Goal: Check status: Check status

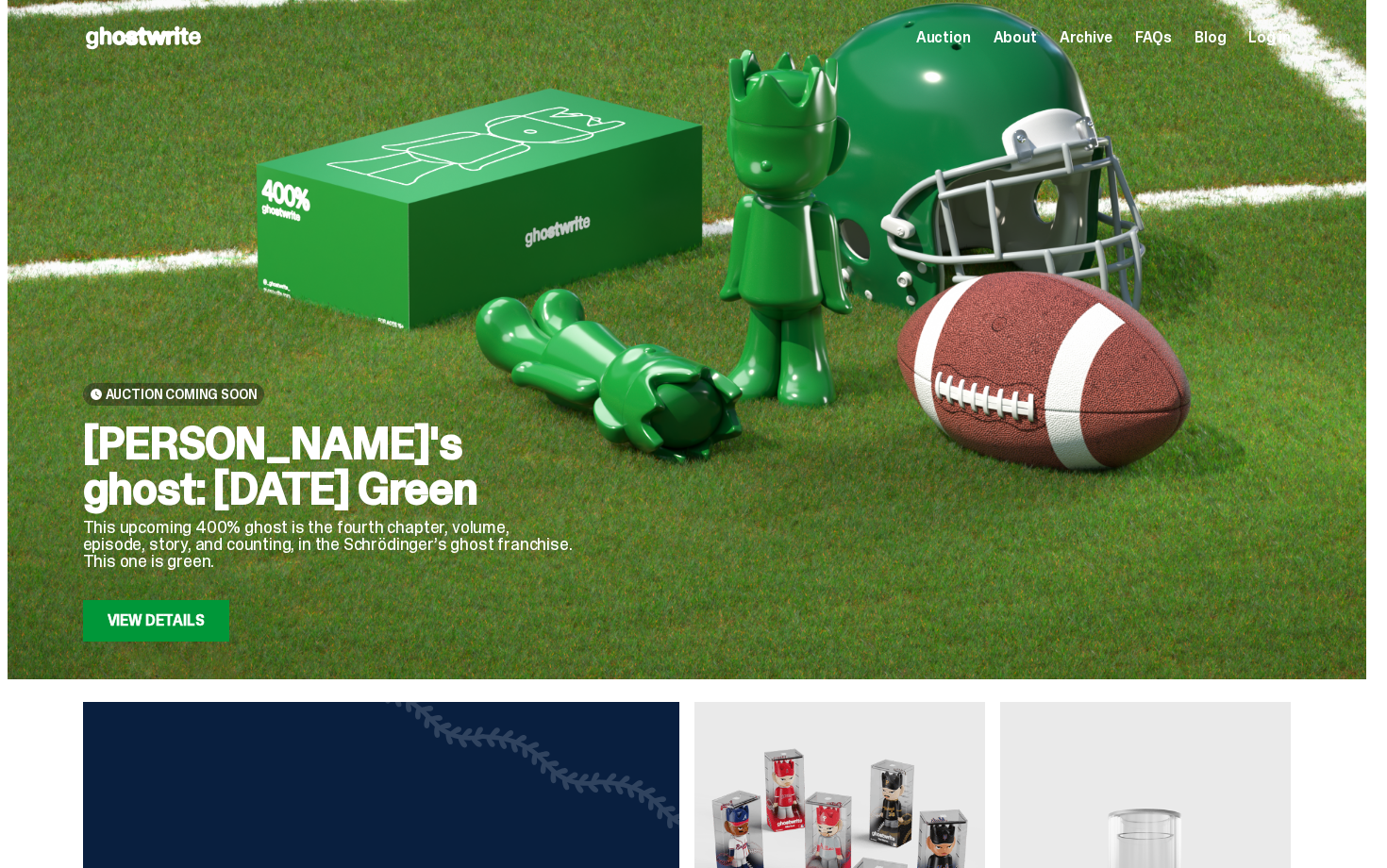
click at [212, 619] on link "View Details" at bounding box center [155, 621] width 146 height 42
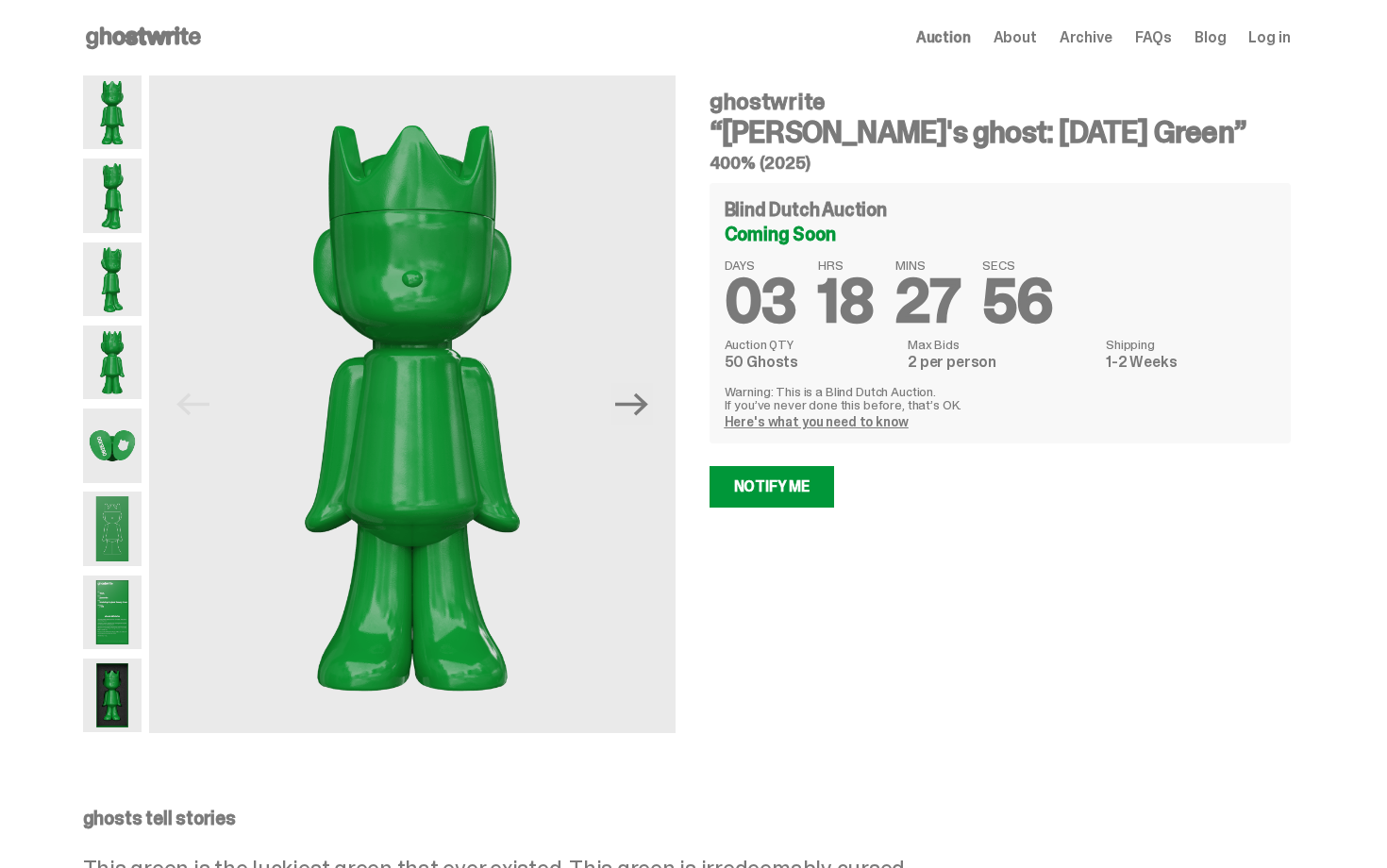
click at [854, 228] on div "Coming Soon" at bounding box center [999, 234] width 550 height 19
click at [197, 42] on use at bounding box center [143, 38] width 115 height 23
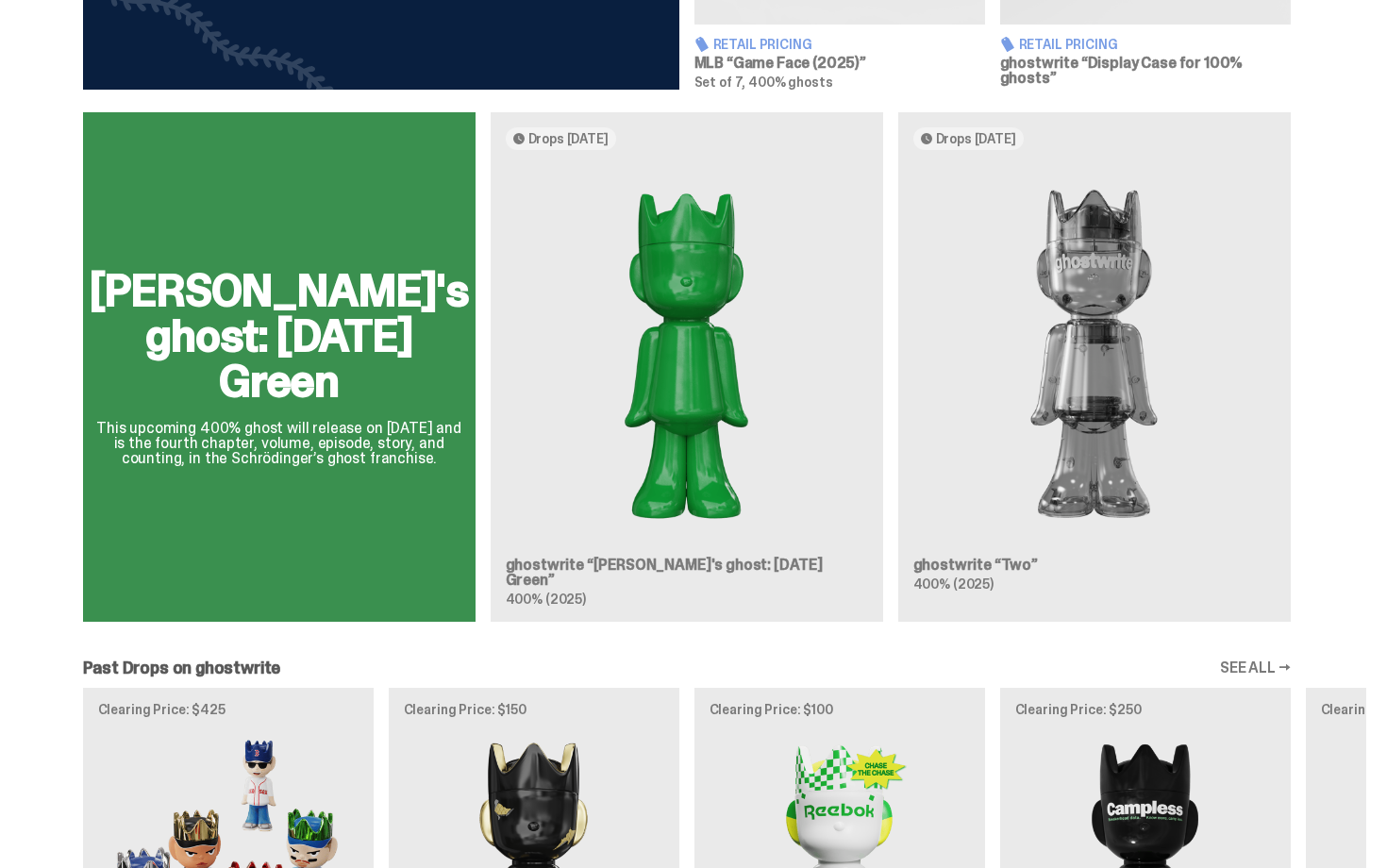
drag, startPoint x: 1386, startPoint y: 394, endPoint x: 1370, endPoint y: 475, distance: 82.6
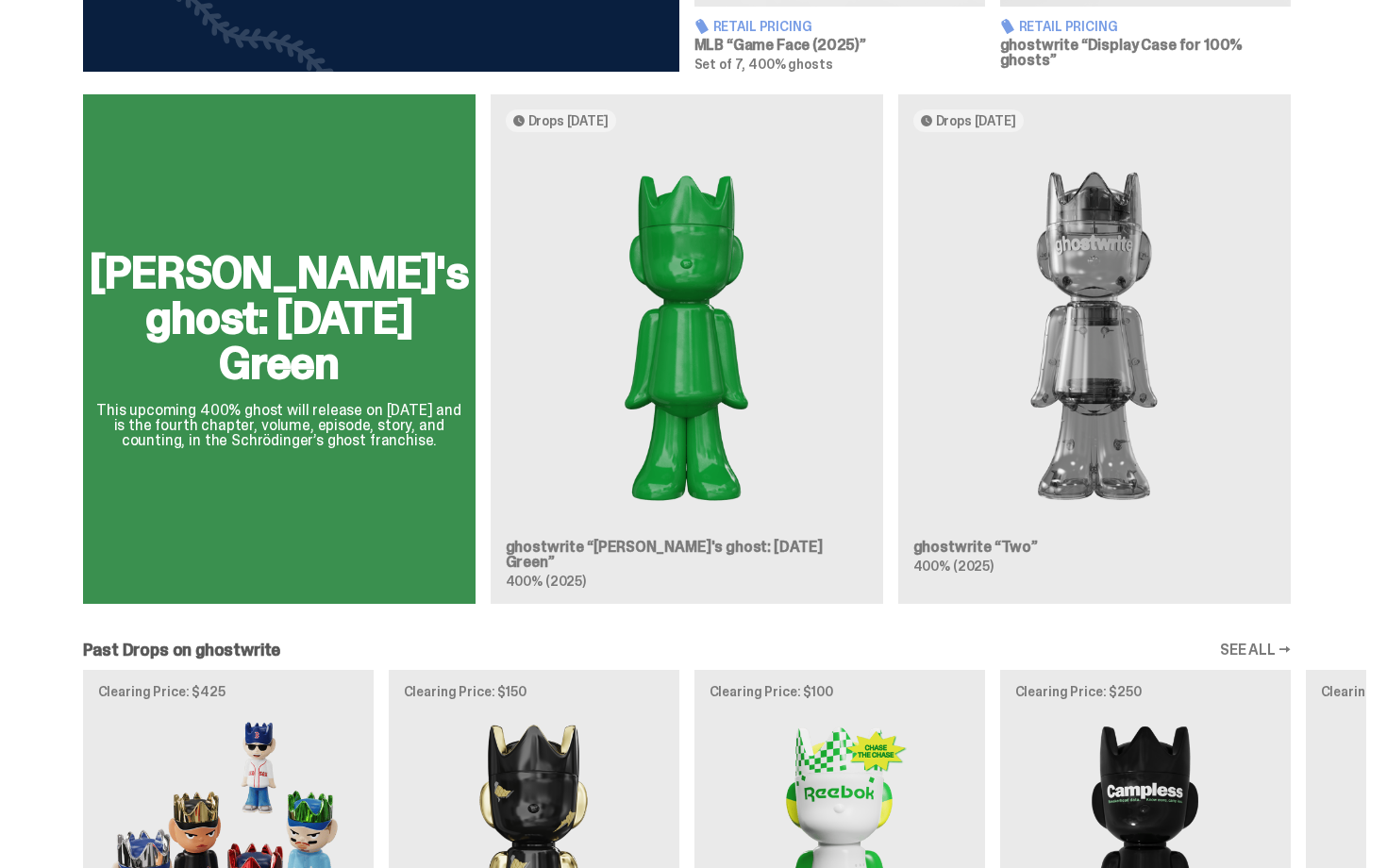
click at [1088, 349] on div "Schrödinger's ghost: Sunday Green This upcoming 400% ghost will release on Augu…" at bounding box center [687, 357] width 1358 height 525
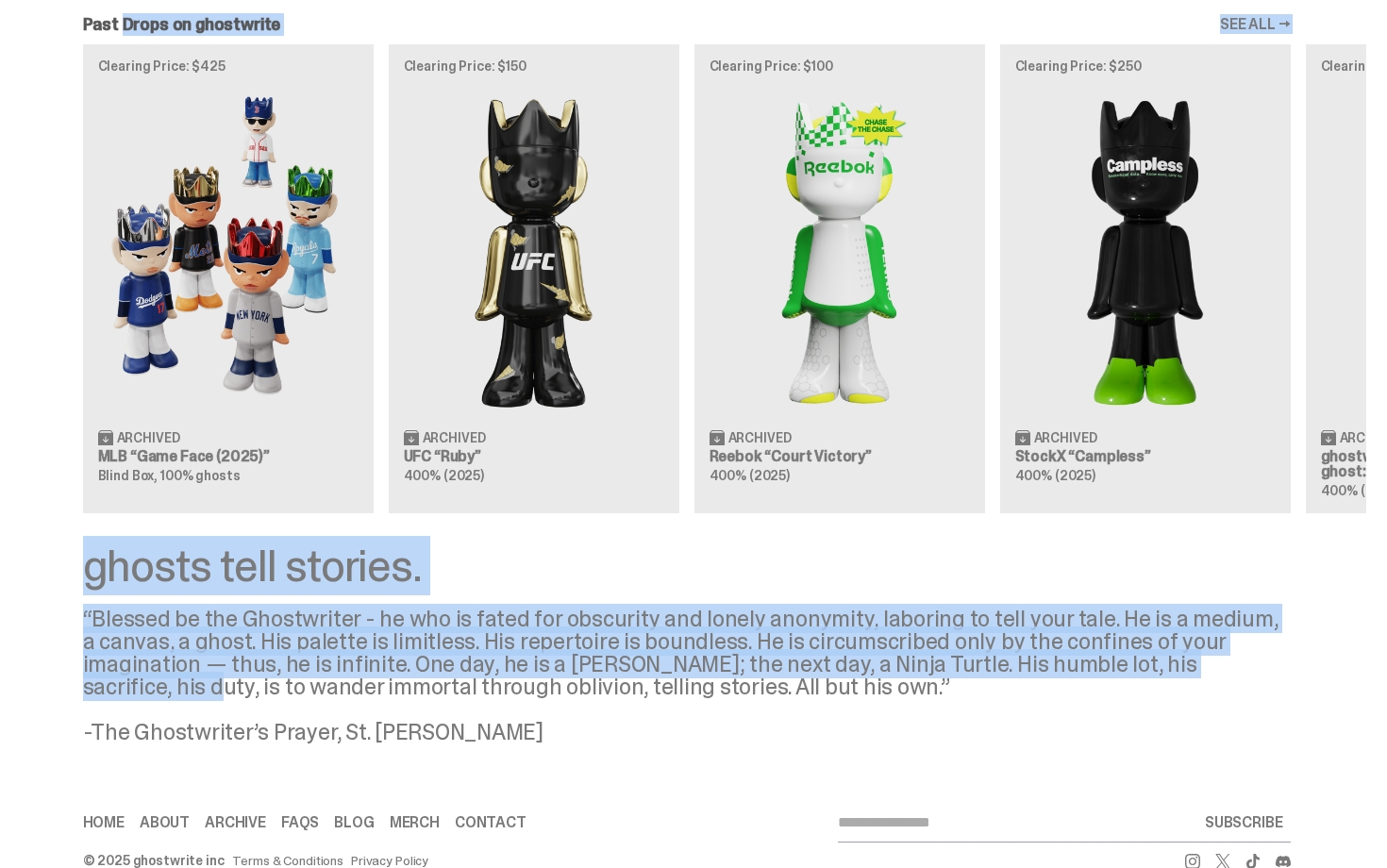
scroll to position [0, 0]
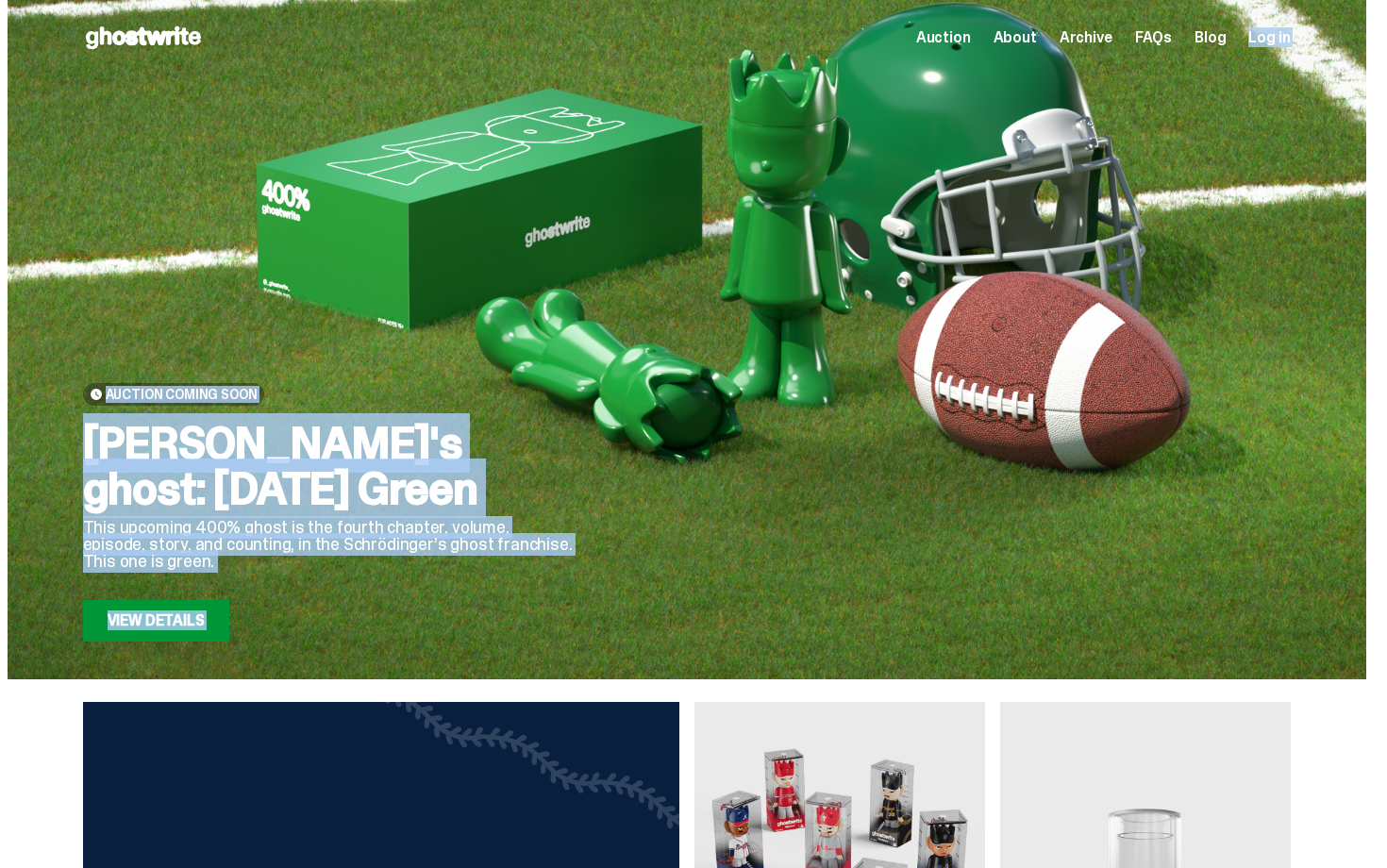
drag, startPoint x: 1386, startPoint y: 413, endPoint x: 1386, endPoint y: -34, distance: 447.0
click at [1373, 0] on html "Open main menu Home Auction About Archive FAQs Blog Log in Auction" at bounding box center [686, 434] width 1373 height 868
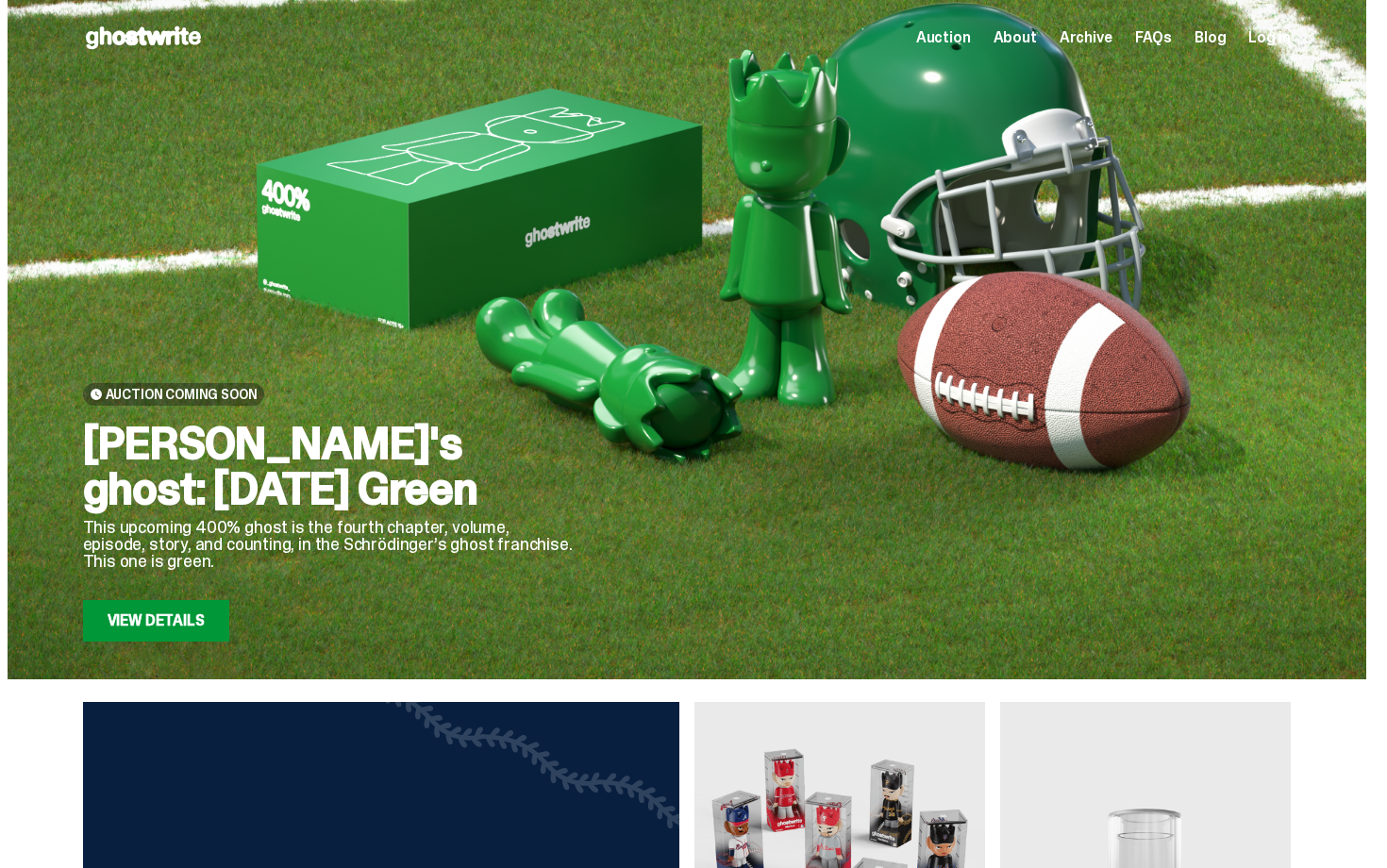
click at [1271, 239] on div at bounding box center [947, 384] width 687 height 515
click at [1281, 44] on span "Log in" at bounding box center [1269, 38] width 42 height 15
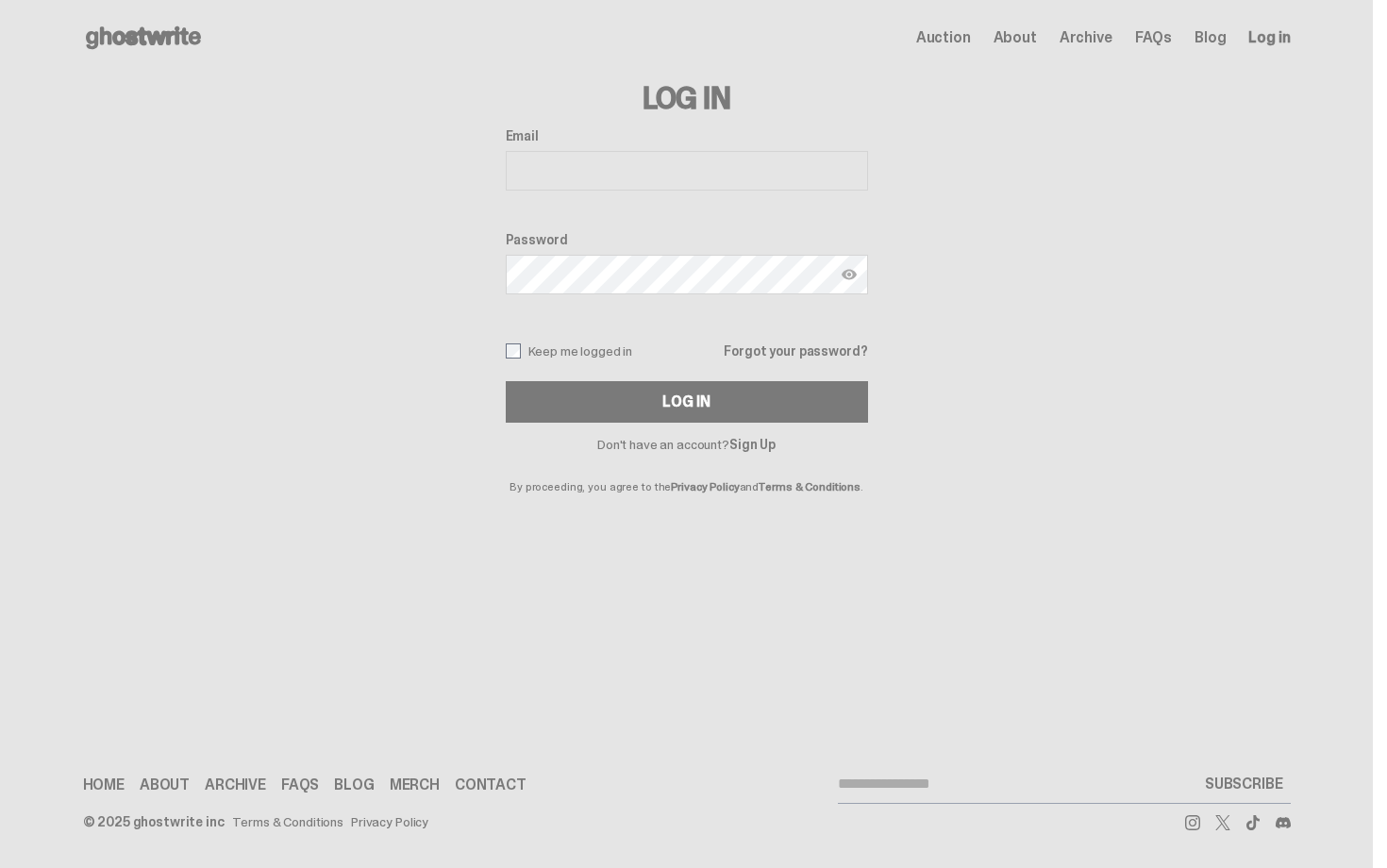
type input "**********"
click at [635, 174] on input "**********" at bounding box center [687, 171] width 362 height 40
click at [663, 379] on div "**********" at bounding box center [687, 275] width 362 height 295
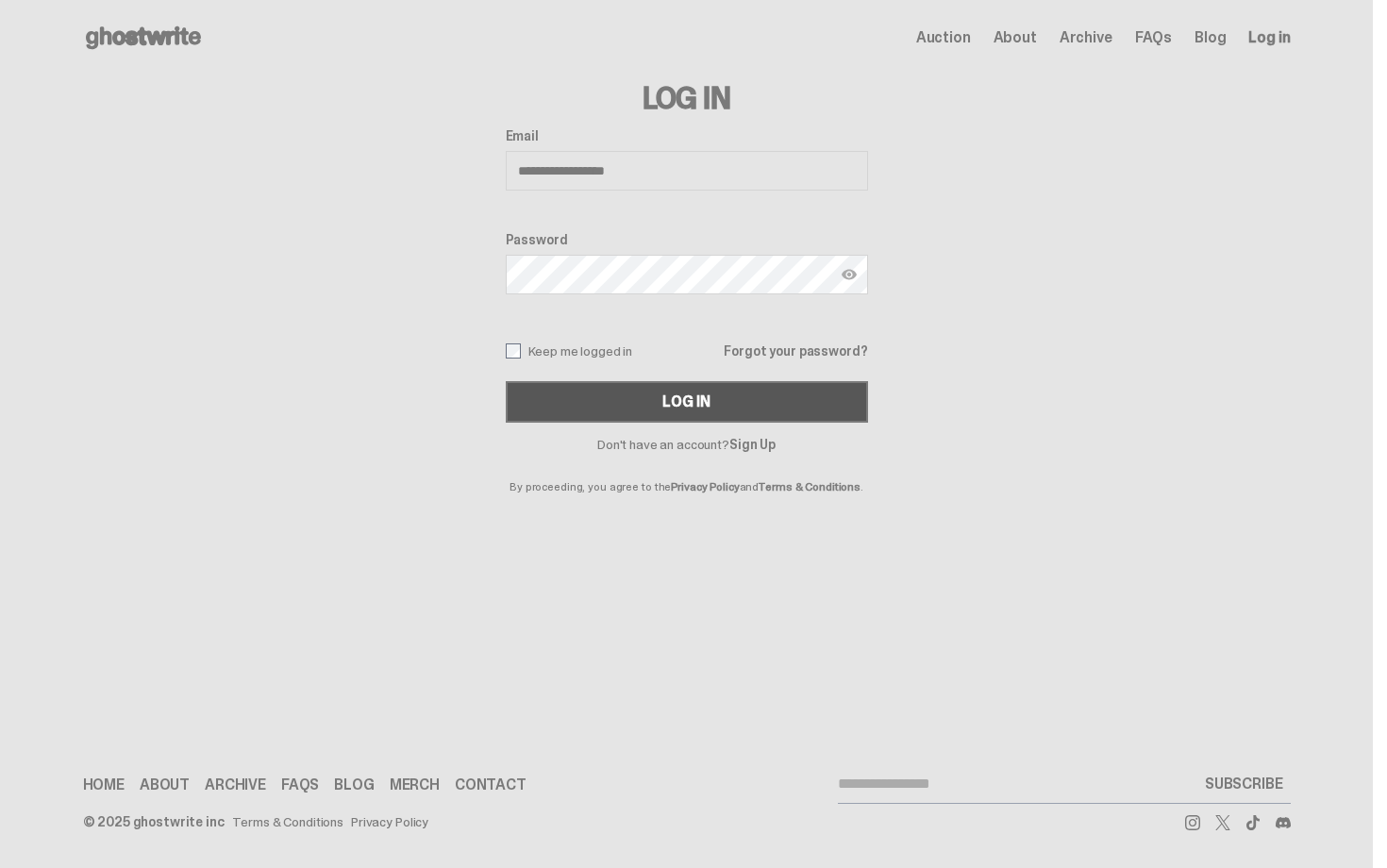
click at [671, 400] on div "Log In" at bounding box center [685, 402] width 47 height 15
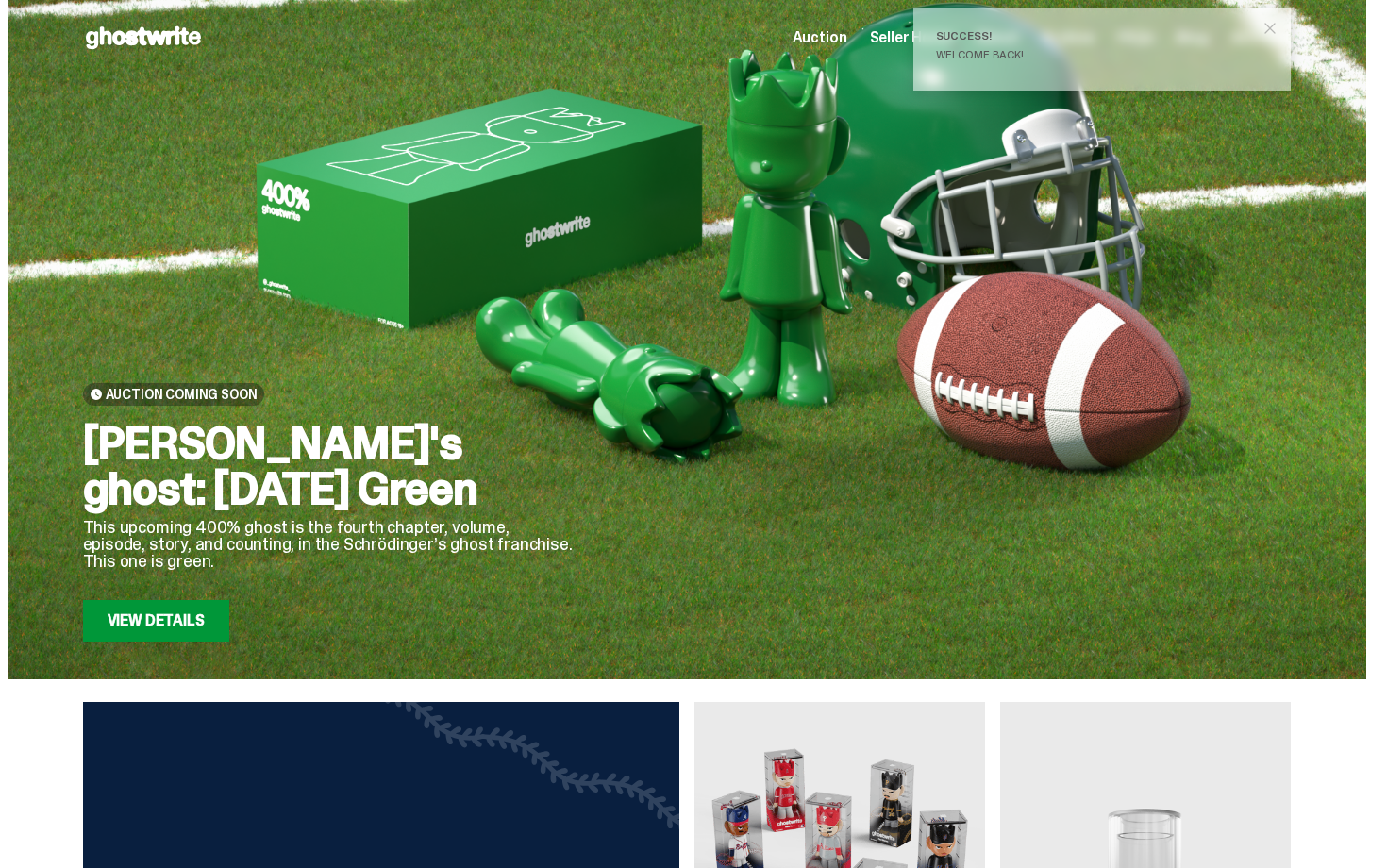
click at [912, 36] on span "Seller Home" at bounding box center [911, 38] width 83 height 15
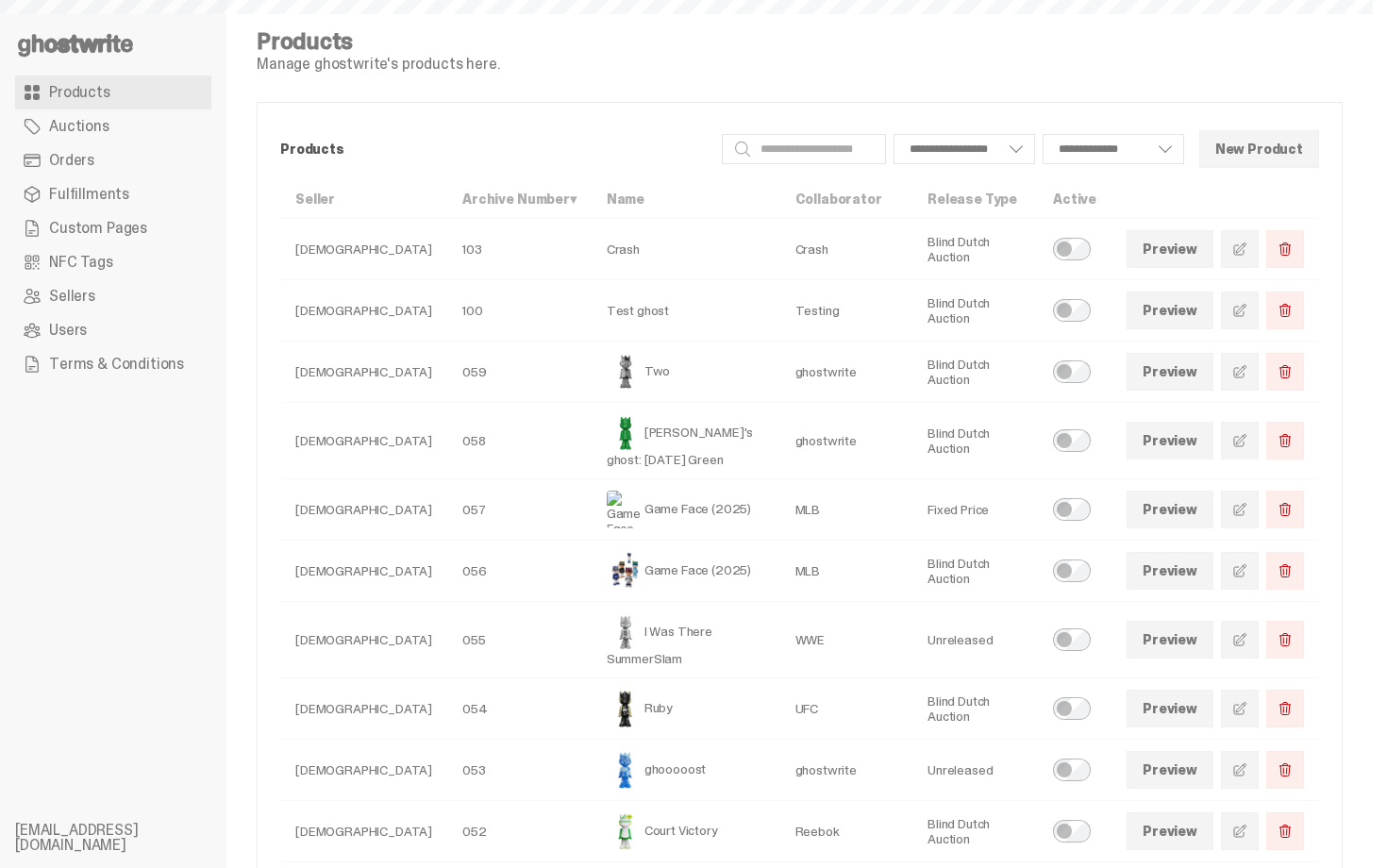
select select
click at [90, 168] on span "Orders" at bounding box center [71, 160] width 45 height 15
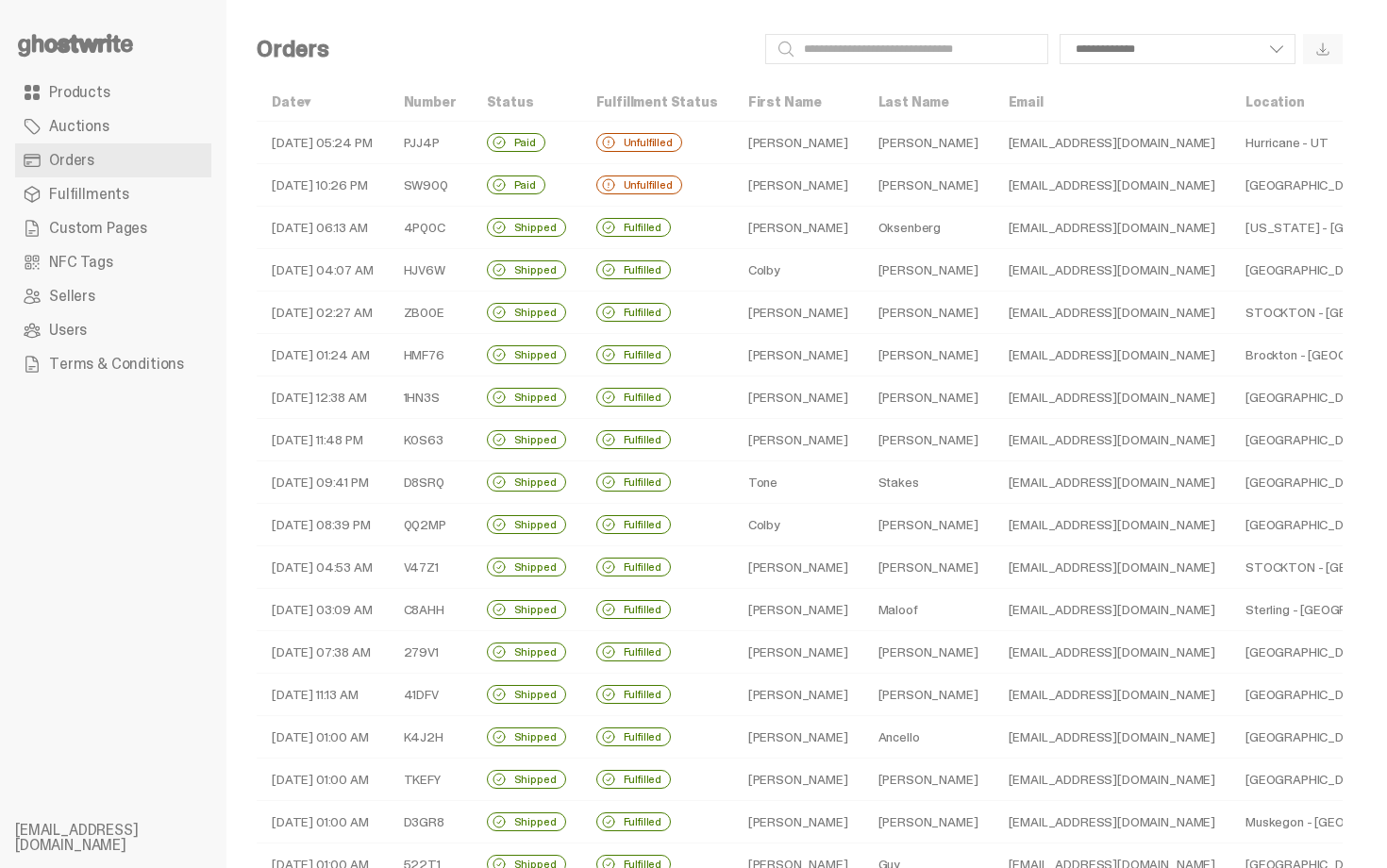
click at [696, 185] on td "Unfulfilled" at bounding box center [656, 185] width 152 height 42
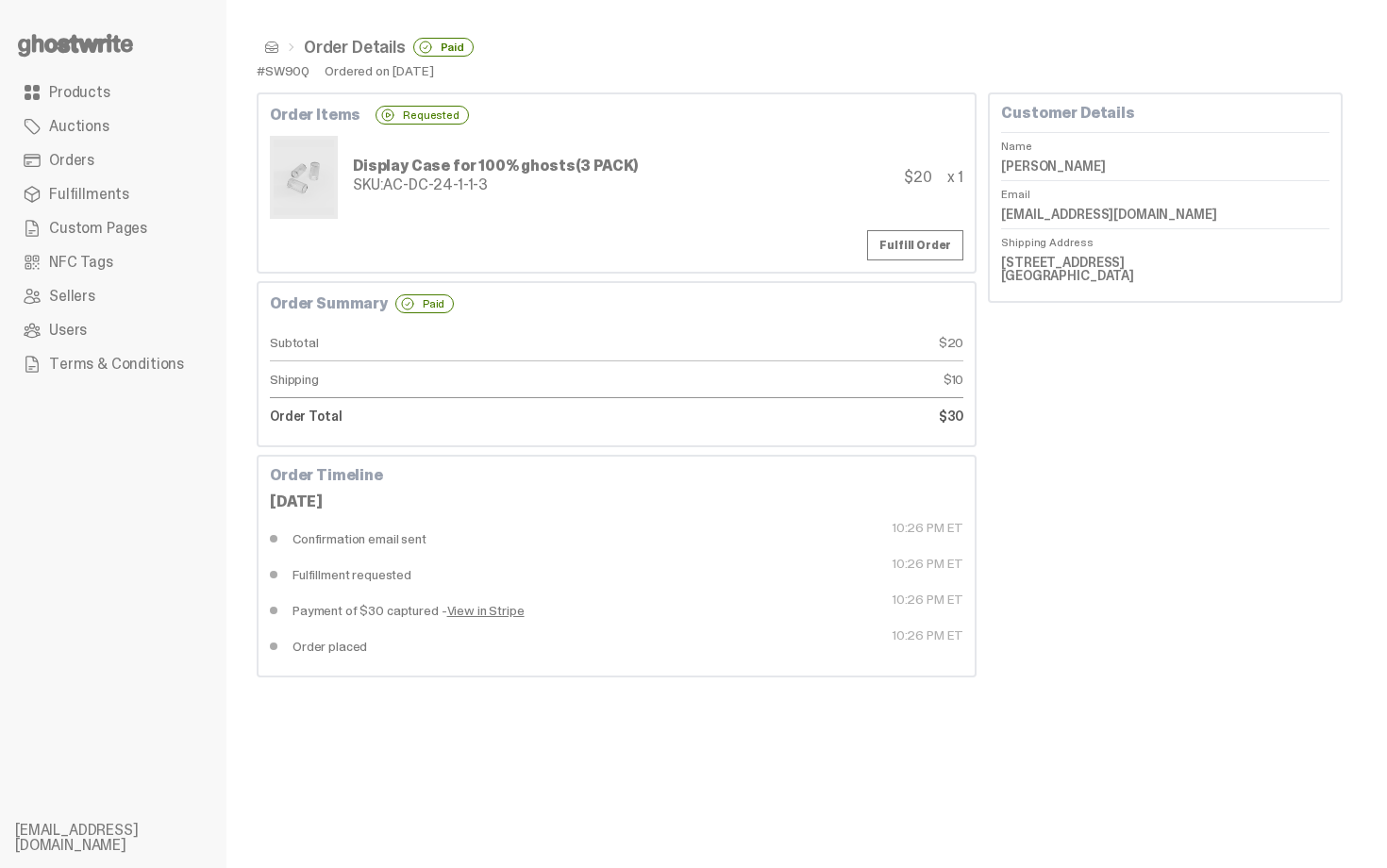
click at [273, 48] on span at bounding box center [272, 48] width 15 height 15
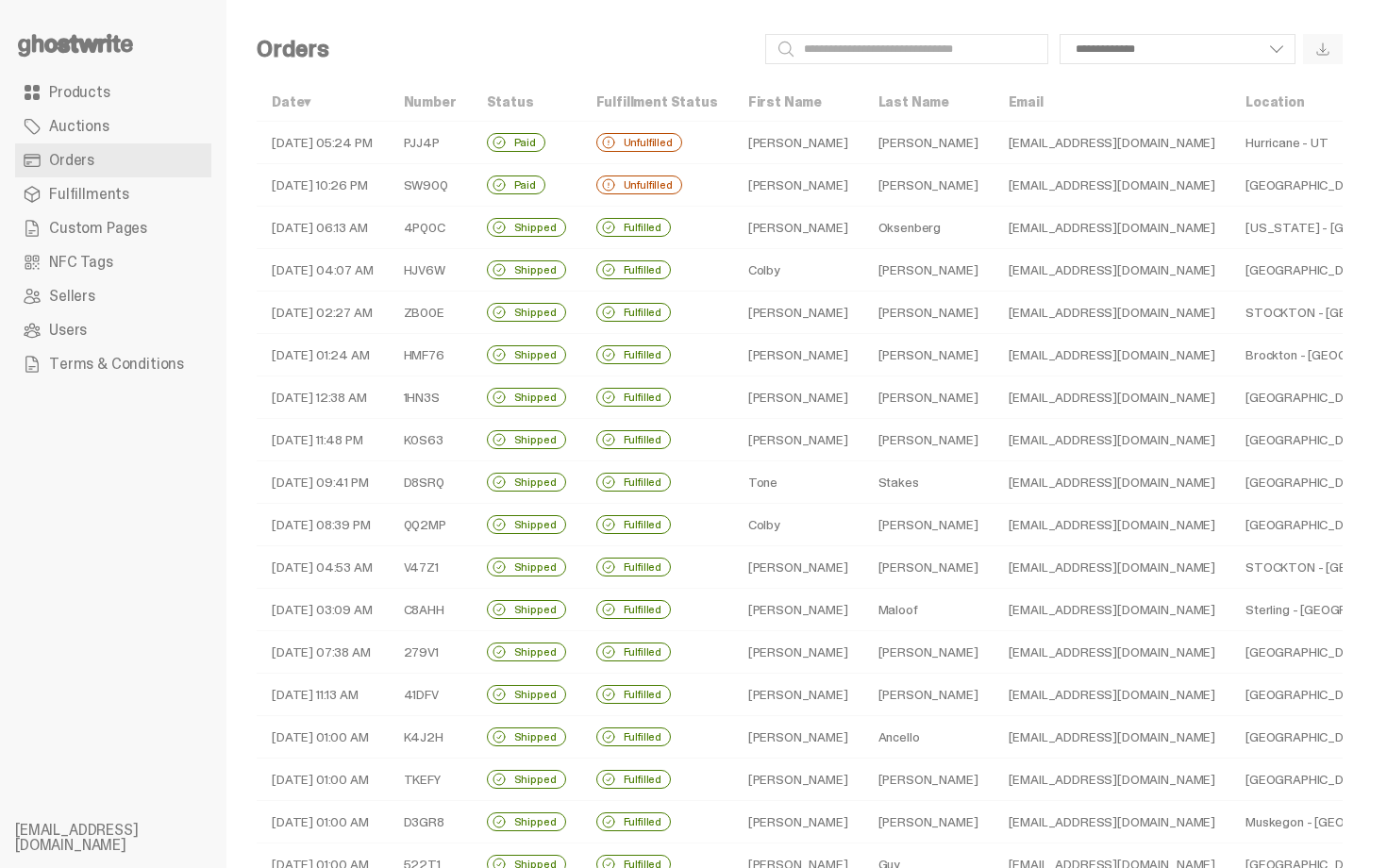
click at [602, 140] on div "Unfulfilled" at bounding box center [639, 142] width 86 height 19
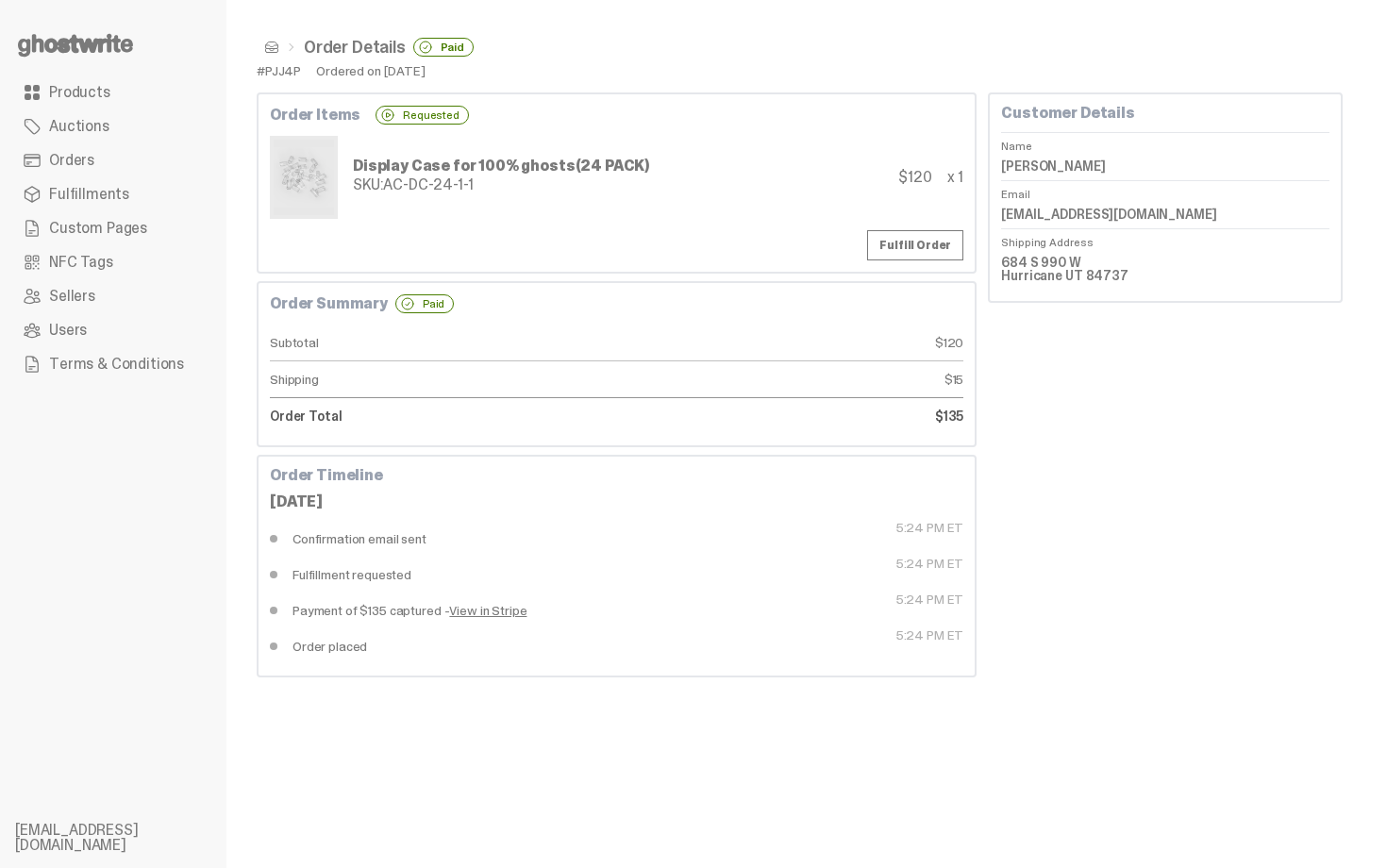
click at [276, 53] on span at bounding box center [272, 48] width 15 height 15
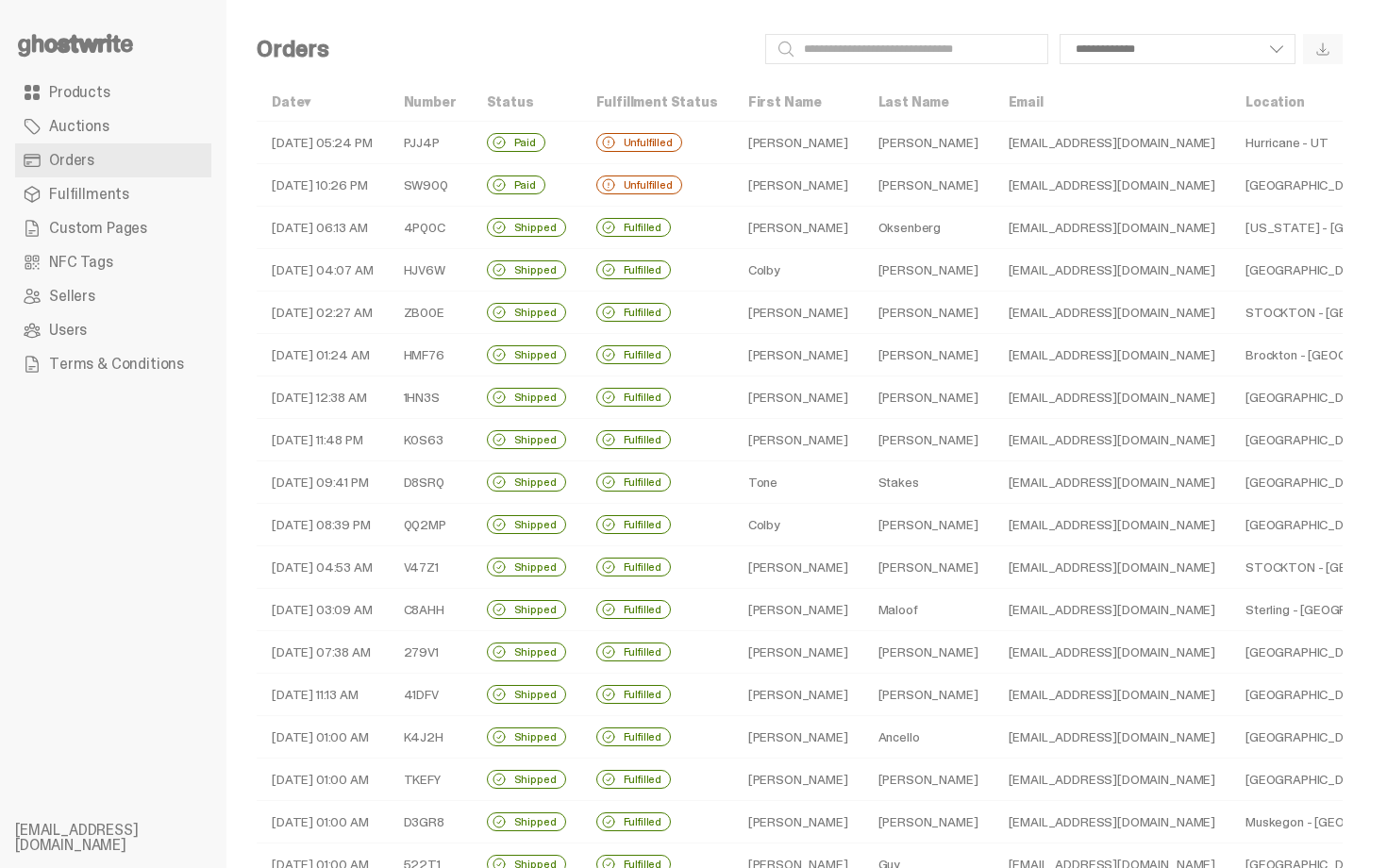
click at [863, 234] on td "Oksenberg" at bounding box center [928, 228] width 130 height 42
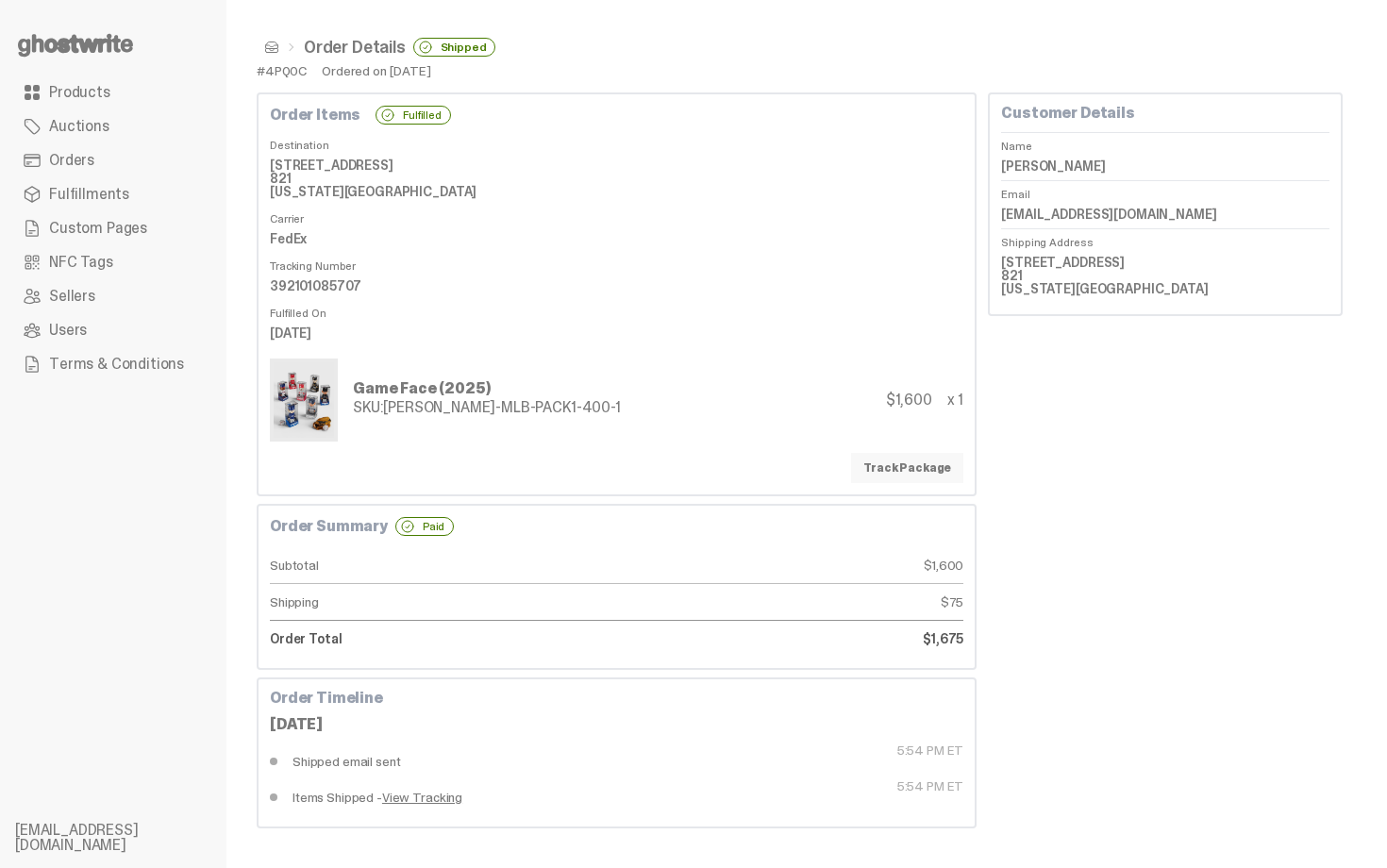
click at [897, 458] on link "Track Package" at bounding box center [907, 468] width 113 height 31
click at [645, 233] on dd "FedEx" at bounding box center [616, 238] width 694 height 29
click at [168, 163] on link "Orders" at bounding box center [114, 160] width 197 height 34
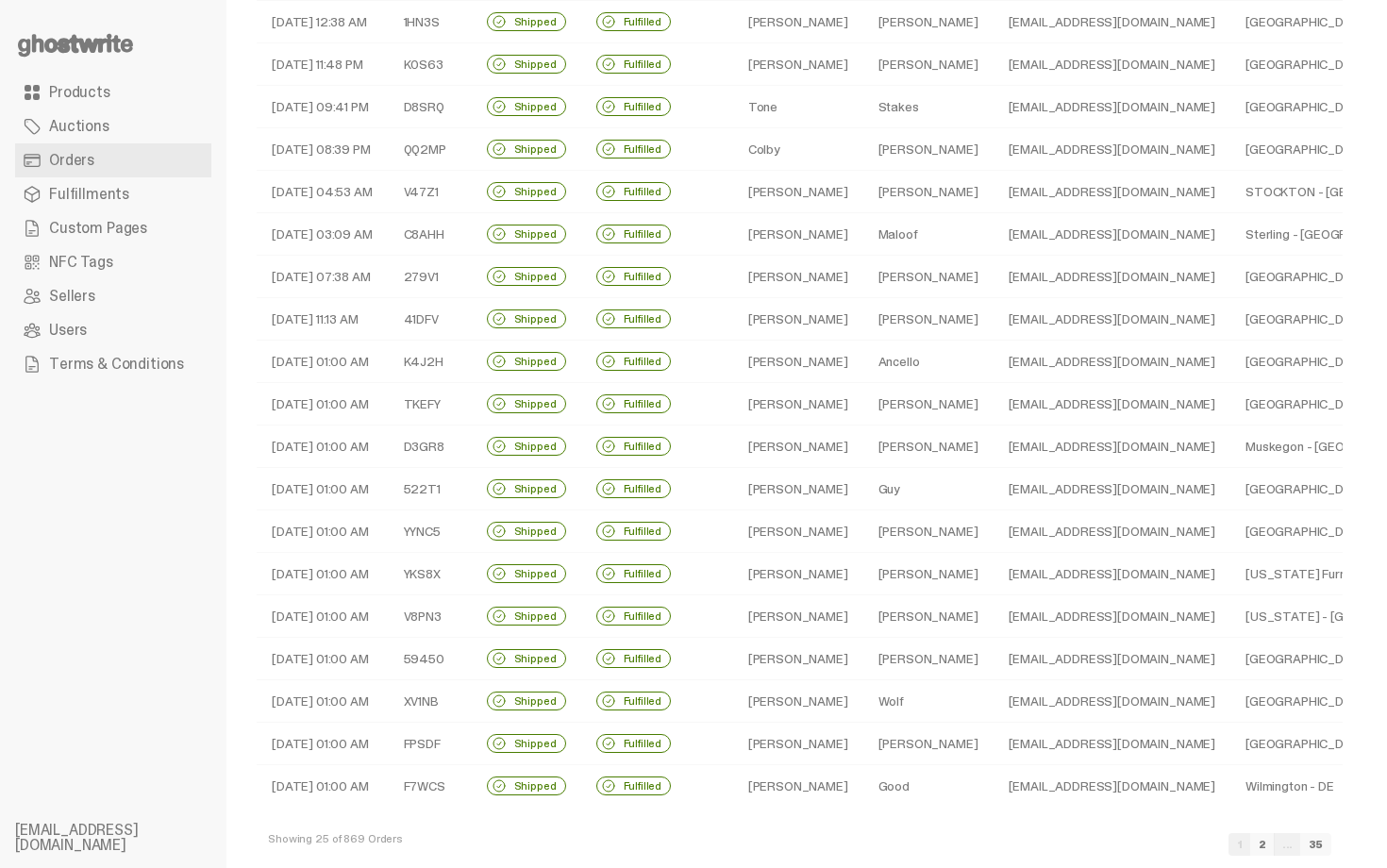
scroll to position [404, 0]
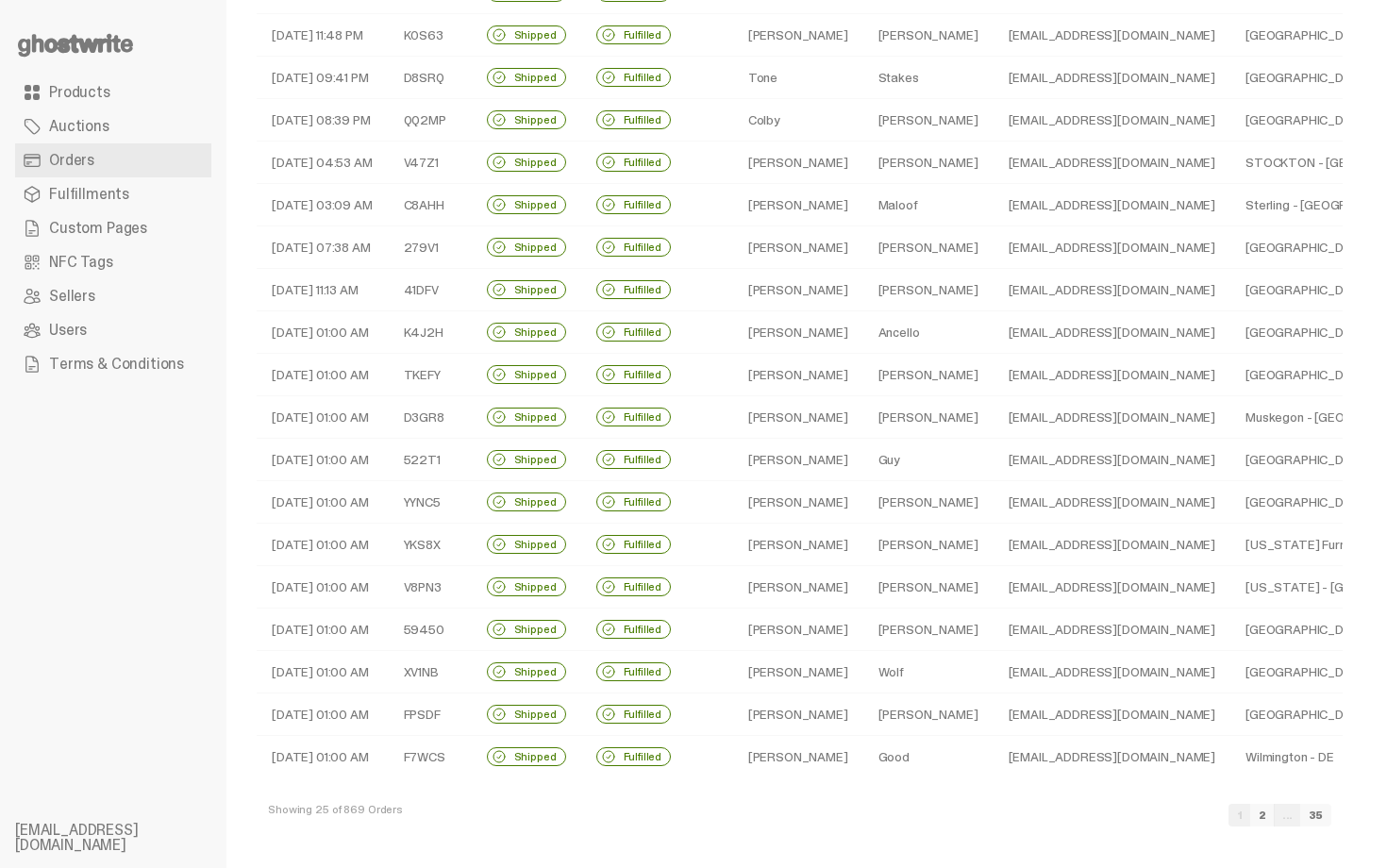
click at [785, 544] on td "Calvin" at bounding box center [797, 545] width 130 height 42
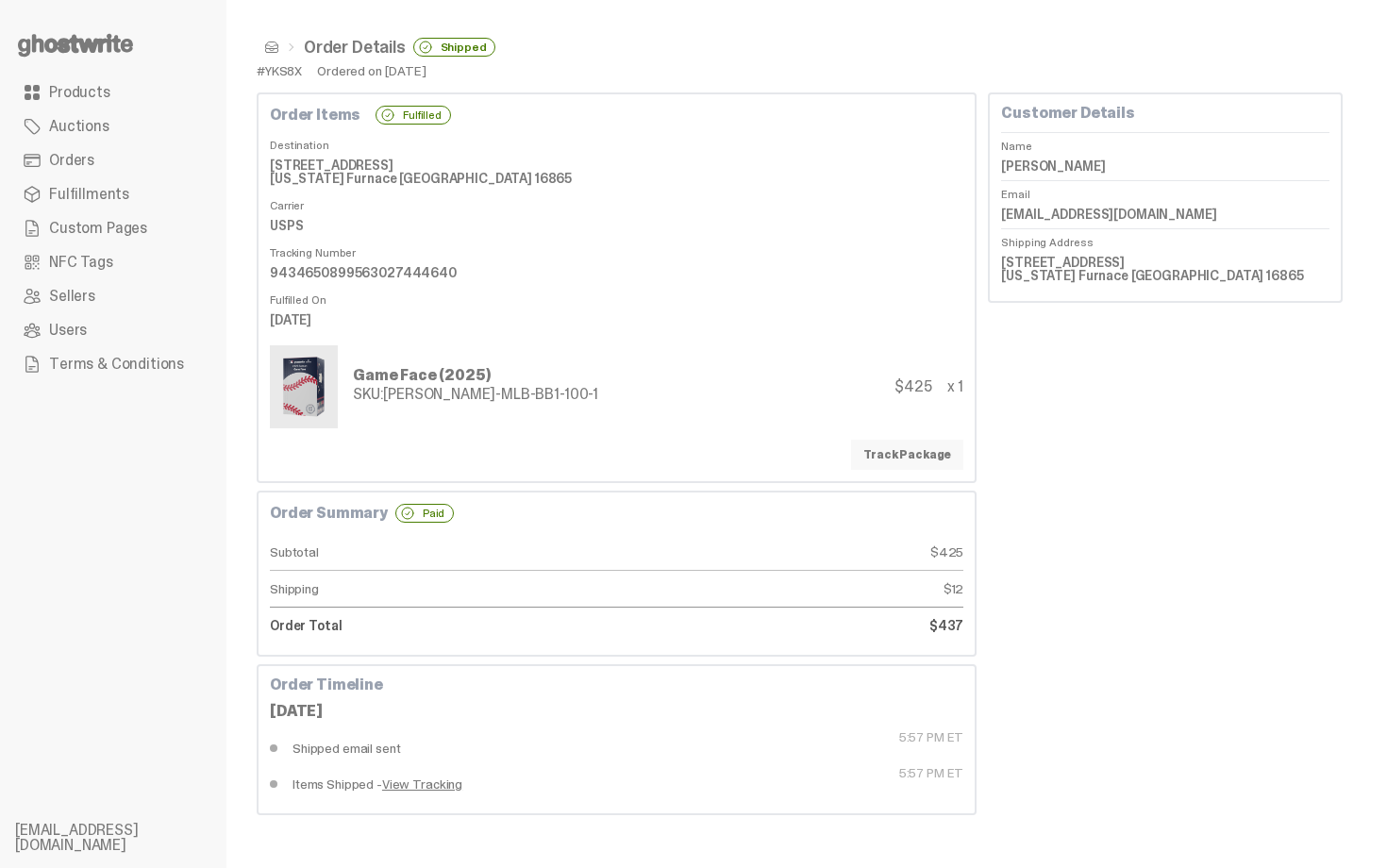
click at [901, 444] on link "Track Package" at bounding box center [907, 455] width 113 height 31
click at [275, 47] on span at bounding box center [272, 48] width 15 height 15
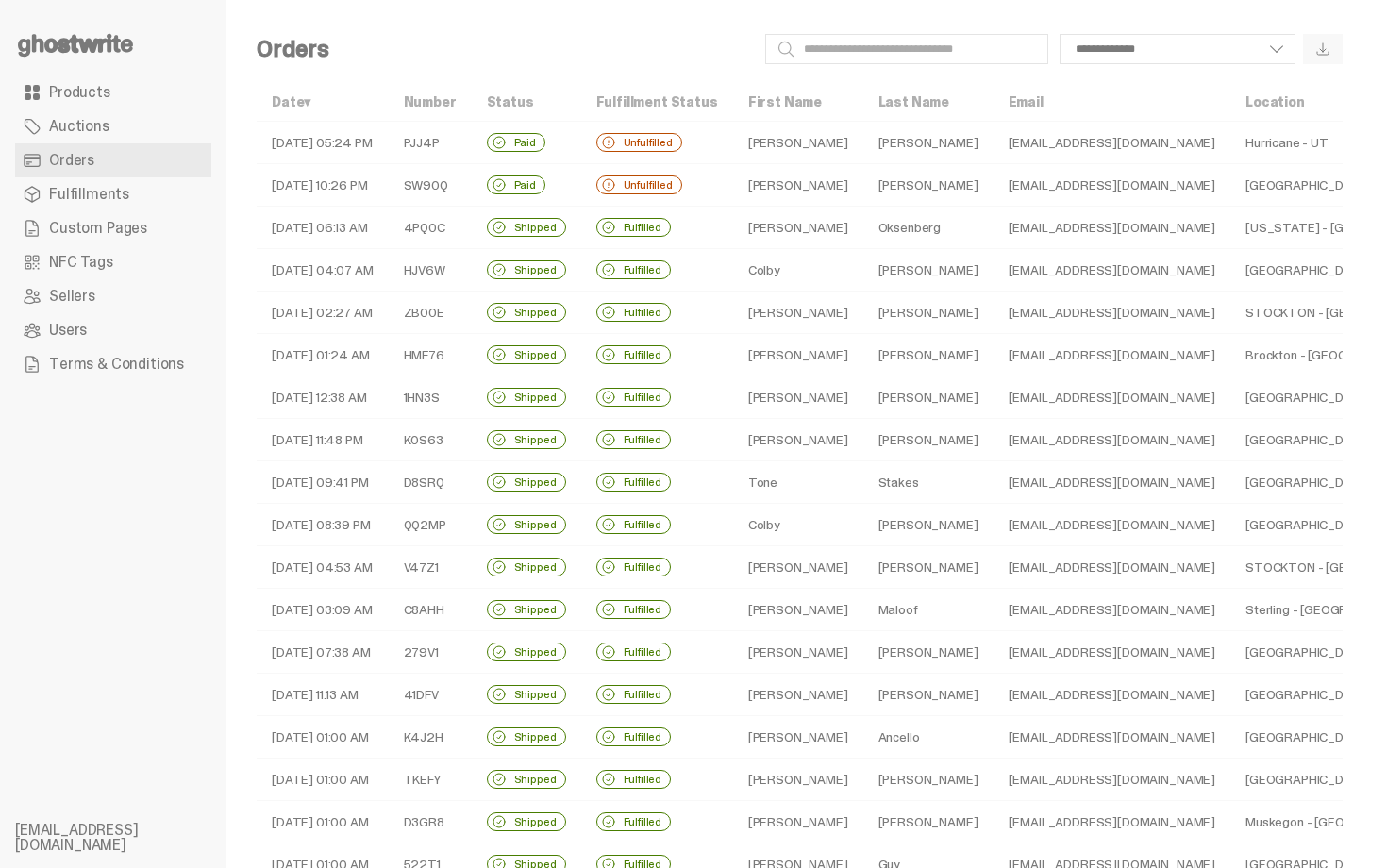
scroll to position [404, 0]
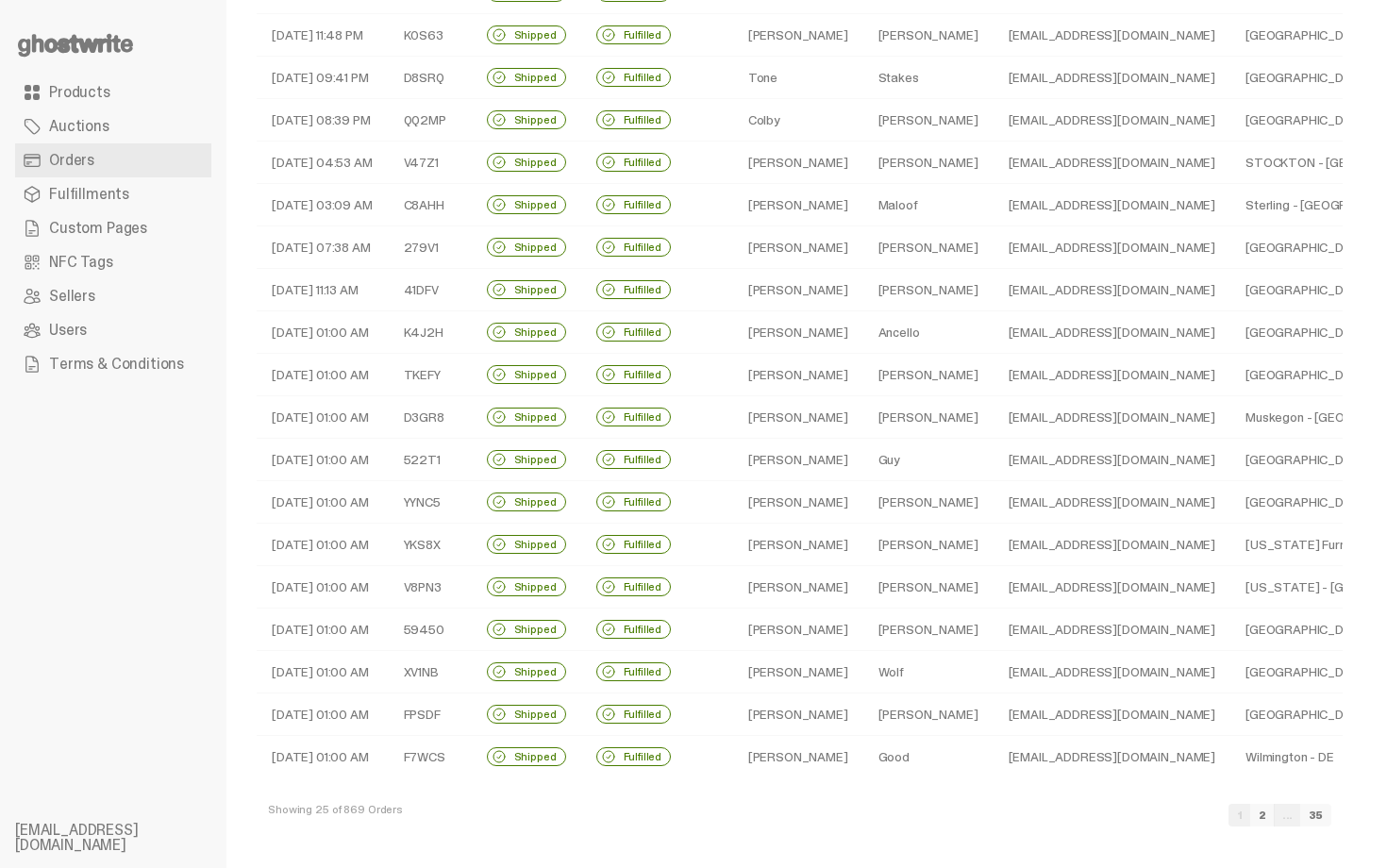
click at [689, 713] on td "Fulfilled" at bounding box center [656, 714] width 152 height 42
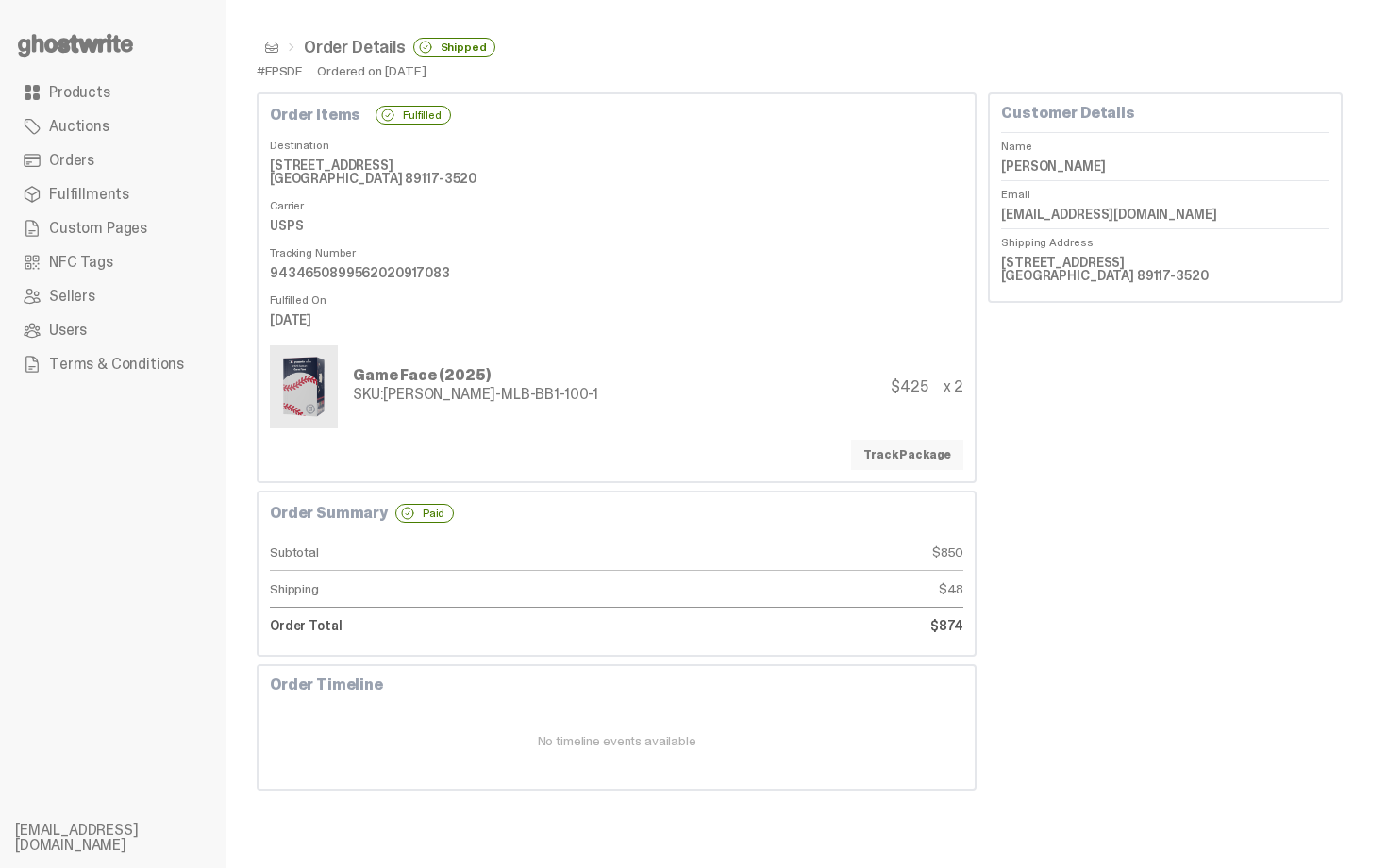
click at [944, 441] on link "Track Package" at bounding box center [907, 455] width 113 height 31
